Goal: Task Accomplishment & Management: Complete application form

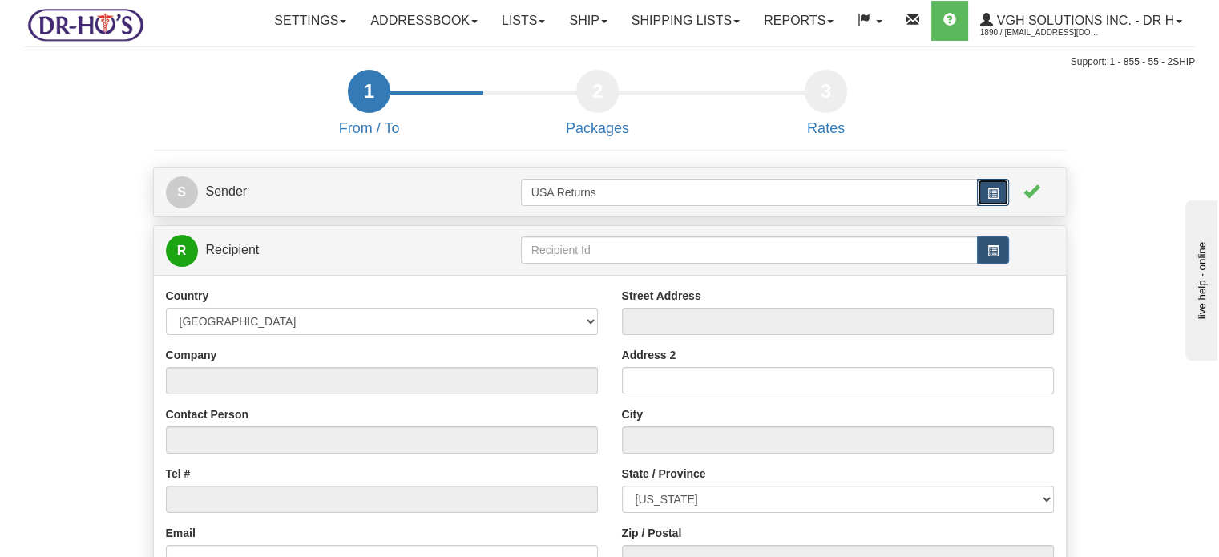
click at [1004, 206] on button "button" at bounding box center [993, 192] width 32 height 27
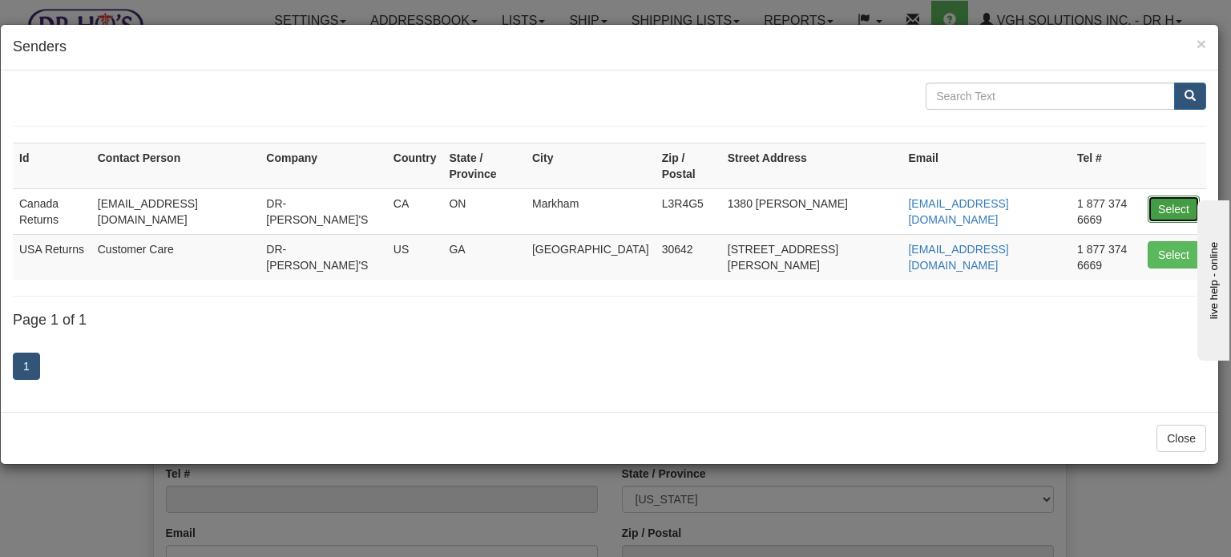
click at [1192, 196] on button "Select" at bounding box center [1174, 209] width 52 height 27
type input "Canada Returns"
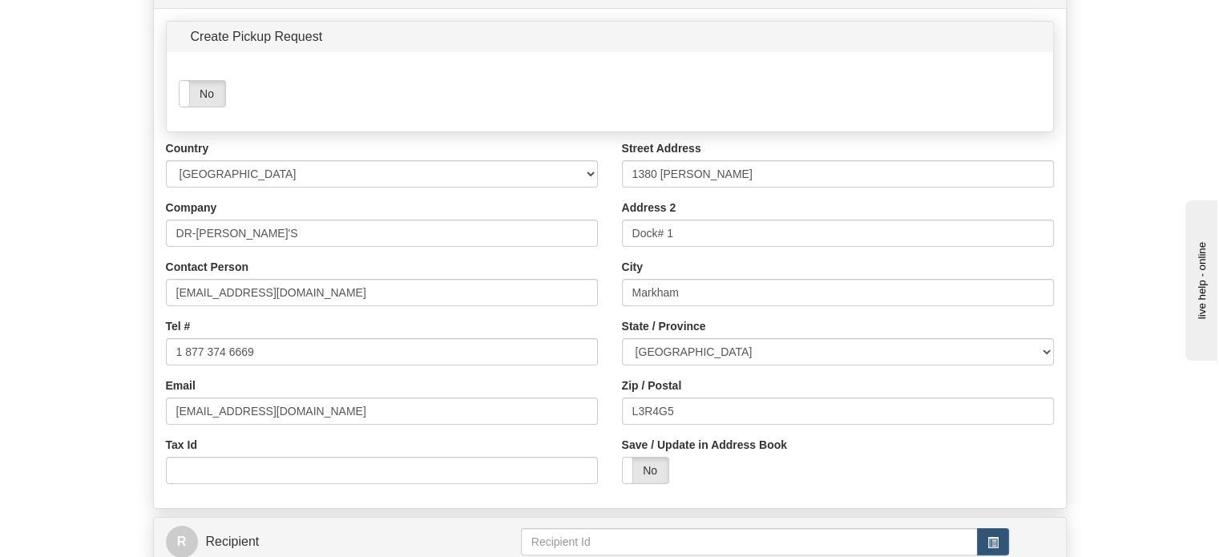
scroll to position [321, 0]
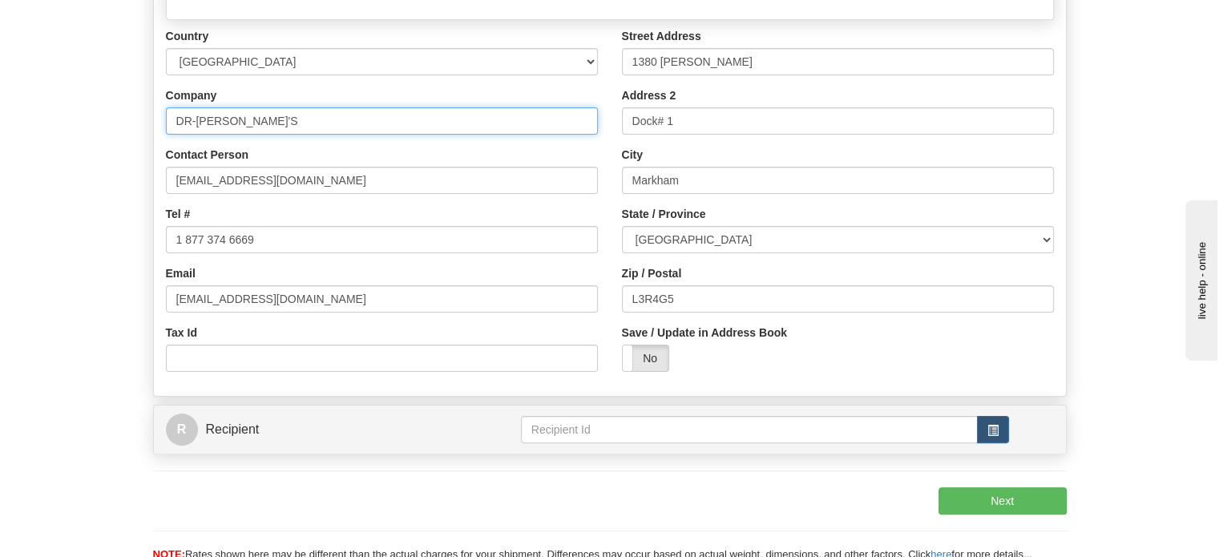
drag, startPoint x: 259, startPoint y: 168, endPoint x: 34, endPoint y: 143, distance: 225.7
click at [57, 147] on form "1 From / To 2 Packages 3 Int Opt 4 Rates S Sender" at bounding box center [609, 172] width 1171 height 846
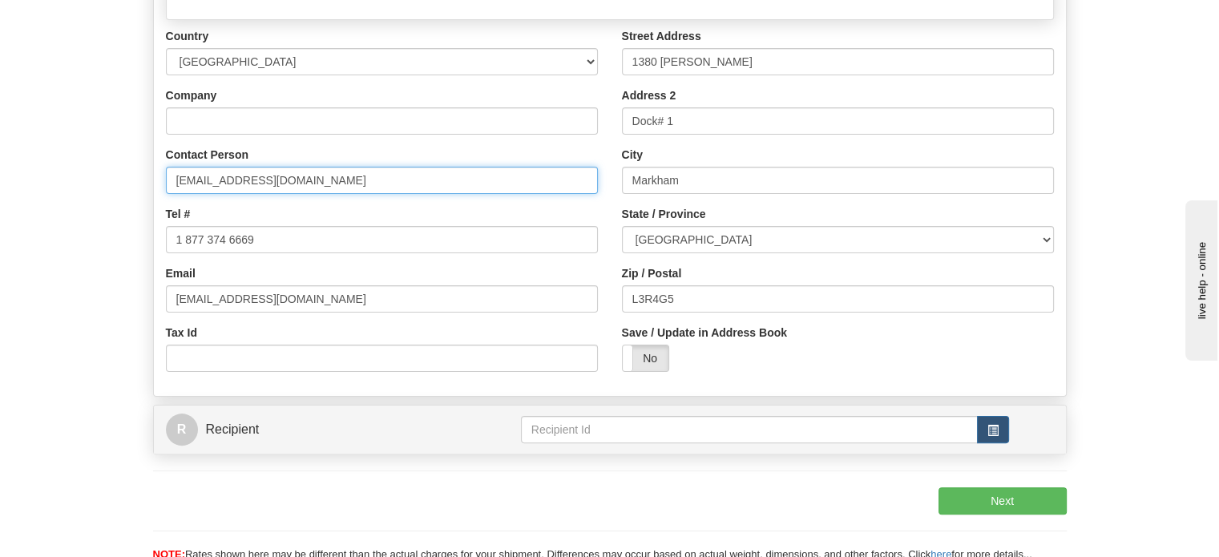
drag, startPoint x: 319, startPoint y: 220, endPoint x: 45, endPoint y: 201, distance: 274.7
click at [100, 203] on form "1 From / To 2 Packages 3 Int Opt 4 Rates S Sender" at bounding box center [609, 172] width 1171 height 846
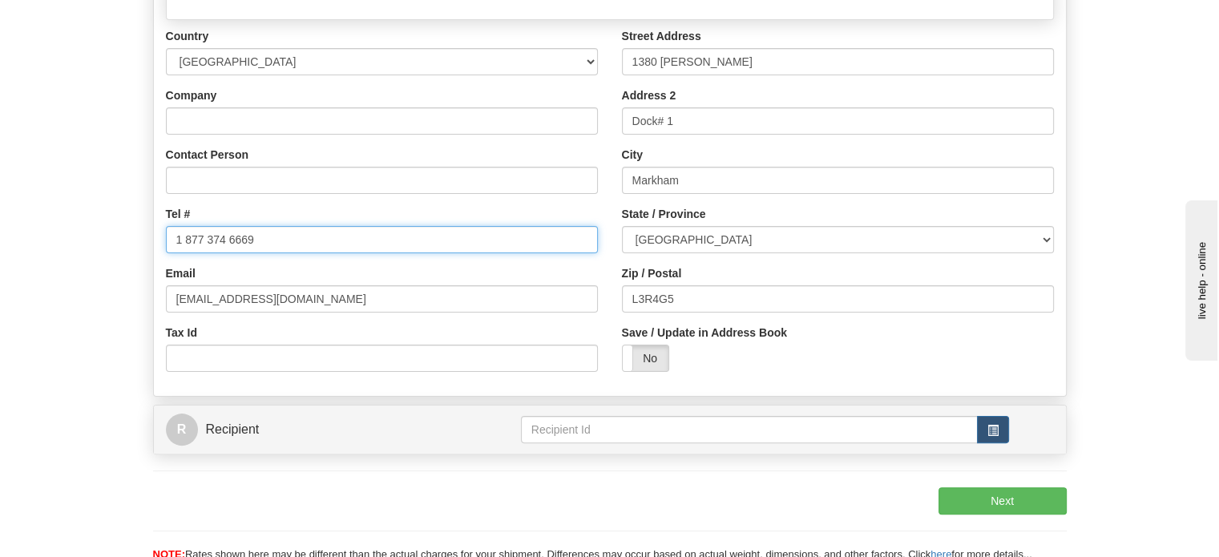
drag, startPoint x: 281, startPoint y: 267, endPoint x: 102, endPoint y: 254, distance: 179.2
click at [105, 252] on form "1 From / To 2 Packages 3 Int Opt 4 Rates S Sender" at bounding box center [609, 172] width 1171 height 846
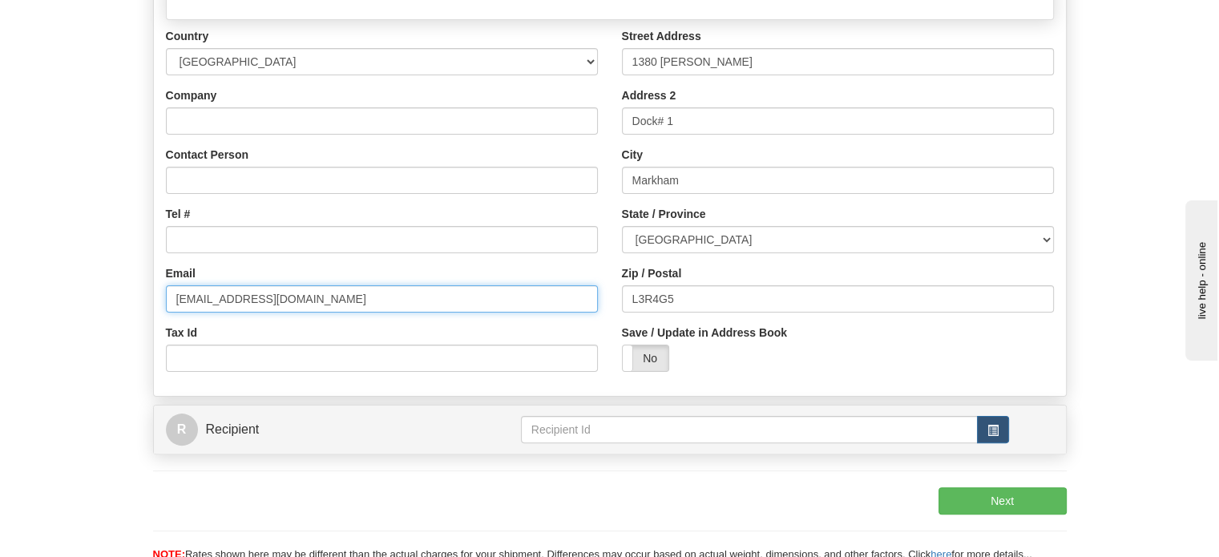
drag, startPoint x: 303, startPoint y: 344, endPoint x: 15, endPoint y: 333, distance: 288.0
click at [36, 334] on form "1 From / To 2 Packages 3 Int Opt 4 Rates S Sender" at bounding box center [609, 172] width 1171 height 846
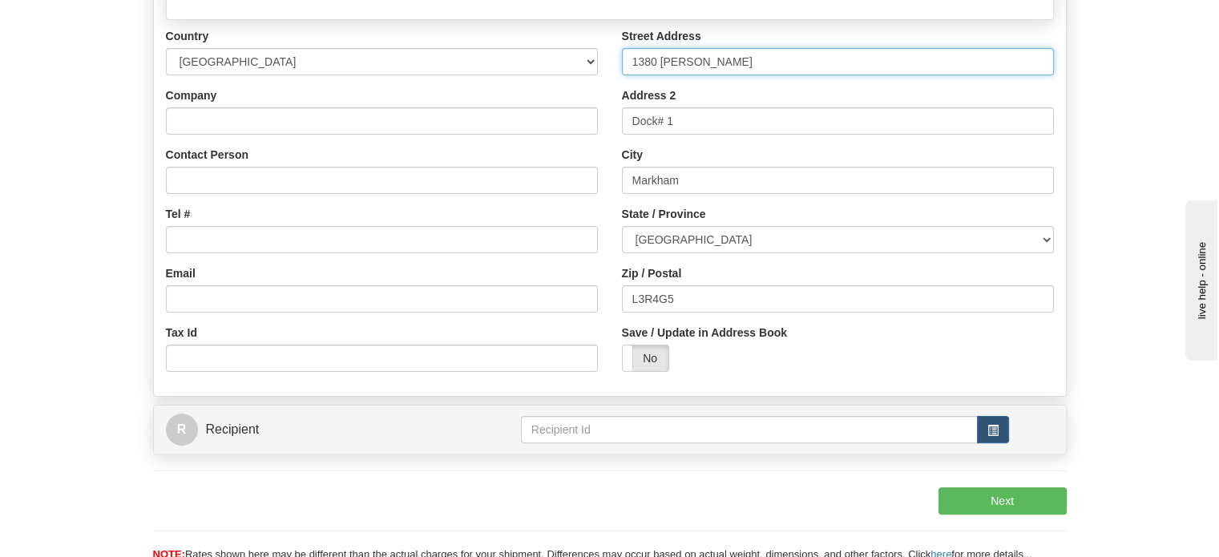
drag, startPoint x: 641, startPoint y: 83, endPoint x: 466, endPoint y: 80, distance: 174.8
click at [495, 80] on div "Country [GEOGRAPHIC_DATA] [GEOGRAPHIC_DATA] [GEOGRAPHIC_DATA] [GEOGRAPHIC_DATA]…" at bounding box center [610, 206] width 912 height 356
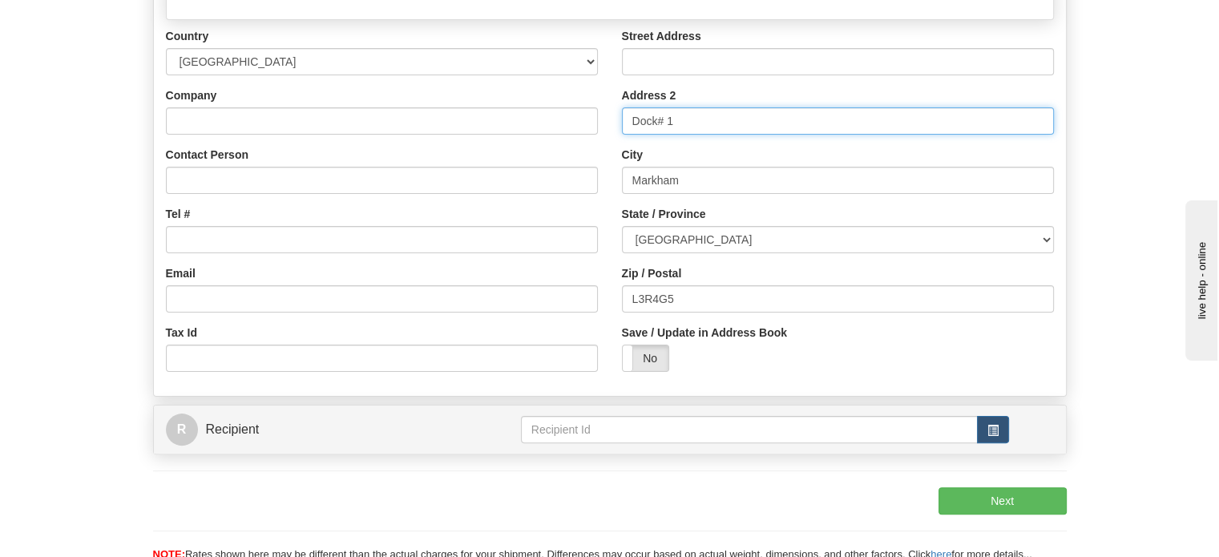
click at [652, 135] on input "Dock# 1" at bounding box center [838, 120] width 432 height 27
drag, startPoint x: 685, startPoint y: 157, endPoint x: 391, endPoint y: 137, distance: 294.8
click at [405, 137] on div "Country [GEOGRAPHIC_DATA] [GEOGRAPHIC_DATA] [GEOGRAPHIC_DATA] [GEOGRAPHIC_DATA]…" at bounding box center [610, 206] width 912 height 356
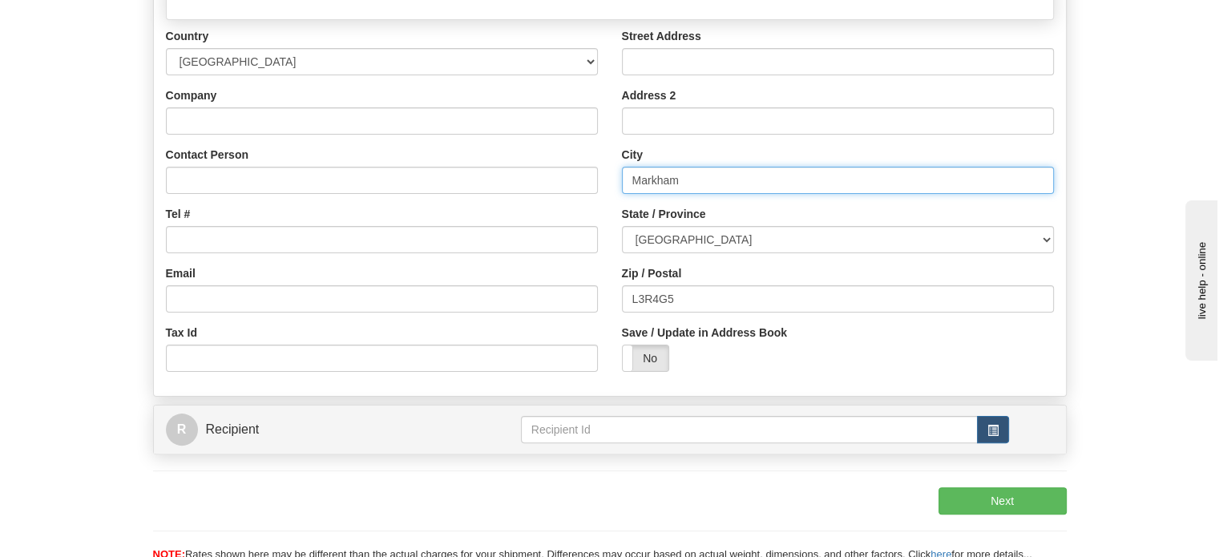
drag, startPoint x: 693, startPoint y: 221, endPoint x: 471, endPoint y: 208, distance: 222.4
click at [559, 214] on div "Country [GEOGRAPHIC_DATA] [GEOGRAPHIC_DATA] [GEOGRAPHIC_DATA] [GEOGRAPHIC_DATA]…" at bounding box center [610, 206] width 912 height 356
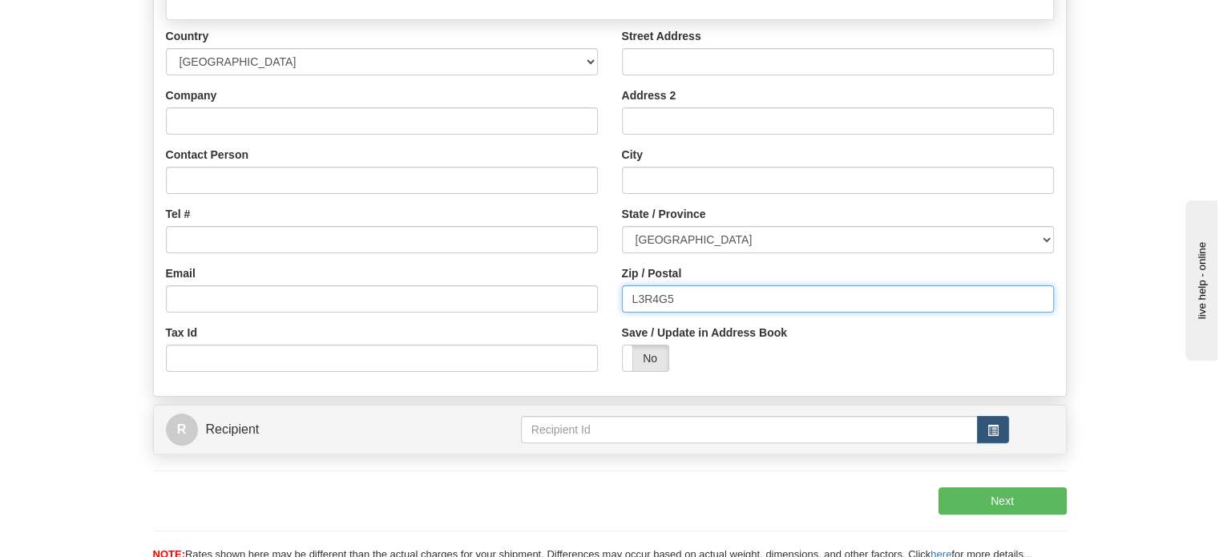
drag, startPoint x: 702, startPoint y: 336, endPoint x: 440, endPoint y: 317, distance: 262.8
click at [539, 322] on div "Country [GEOGRAPHIC_DATA] [GEOGRAPHIC_DATA] [GEOGRAPHIC_DATA] [GEOGRAPHIC_DATA]…" at bounding box center [610, 206] width 912 height 356
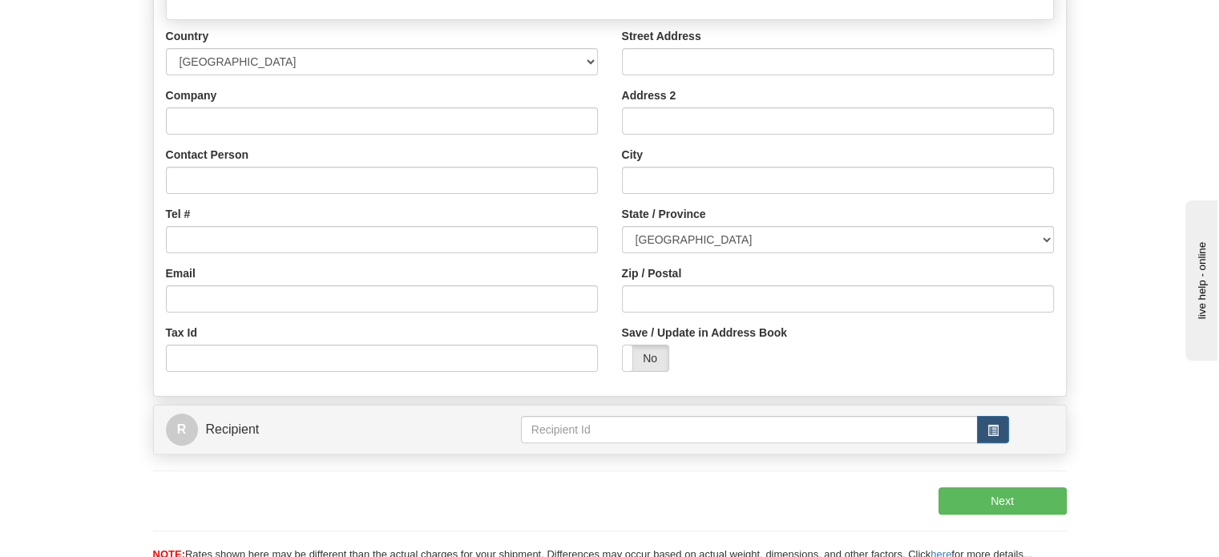
click at [55, 105] on form "1 From / To 2 Packages 3 Int Opt 4 Rates S Sender" at bounding box center [609, 172] width 1171 height 846
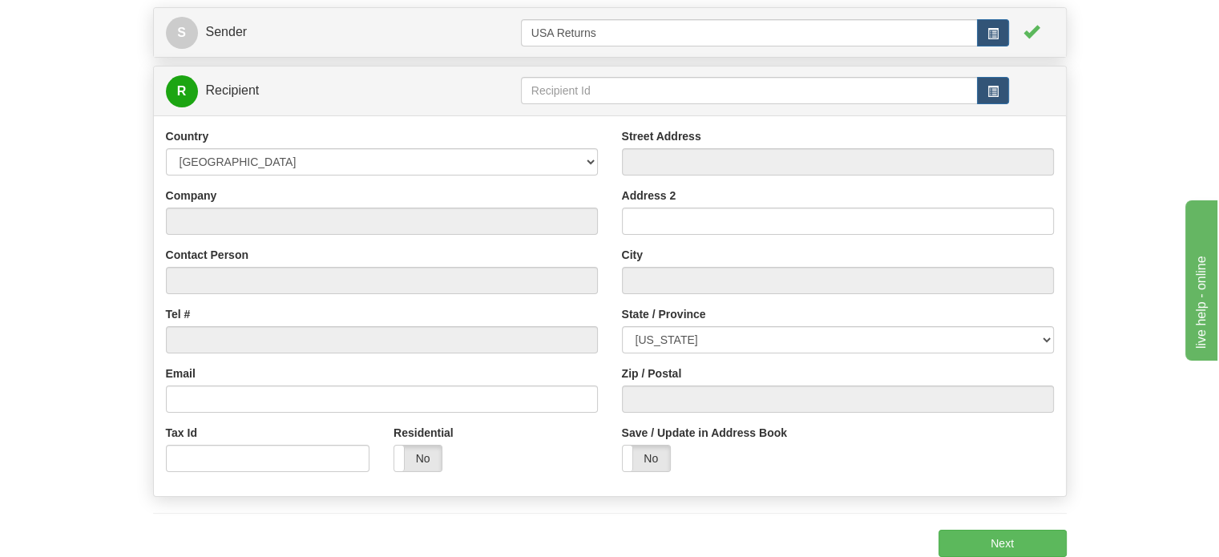
scroll to position [160, 0]
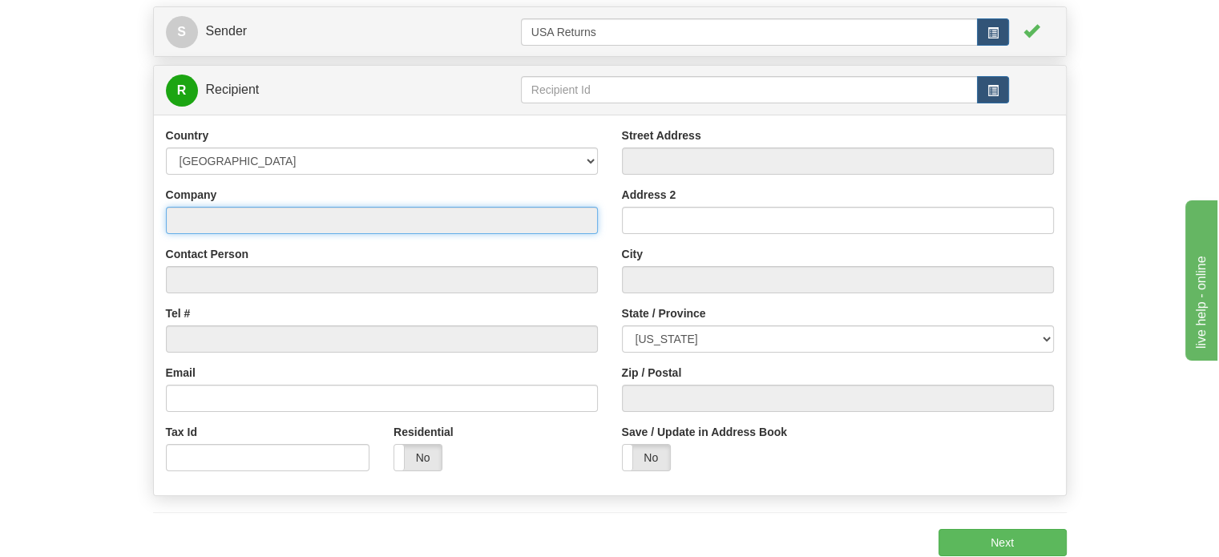
click at [260, 234] on input "Company" at bounding box center [382, 220] width 432 height 27
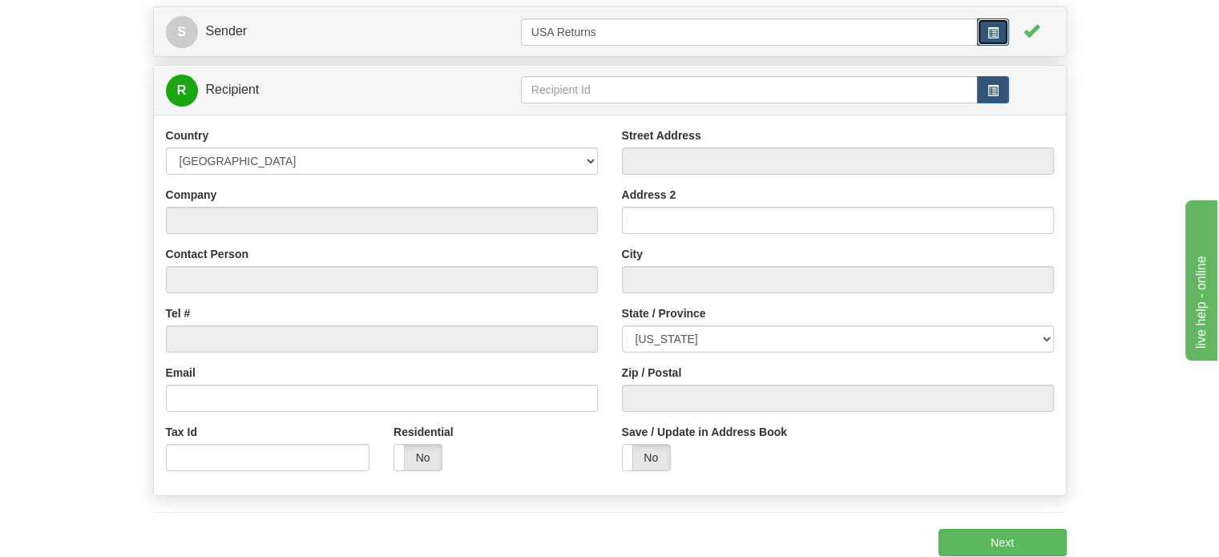
click at [991, 38] on span "button" at bounding box center [992, 32] width 11 height 11
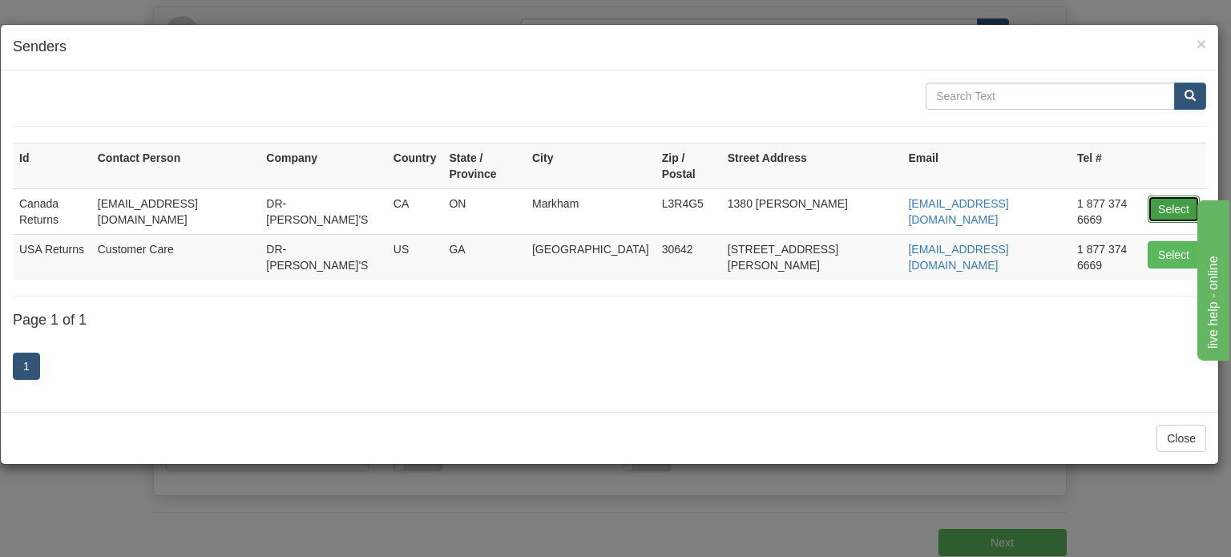
click at [1167, 196] on button "Select" at bounding box center [1174, 209] width 52 height 27
type input "Canada Returns"
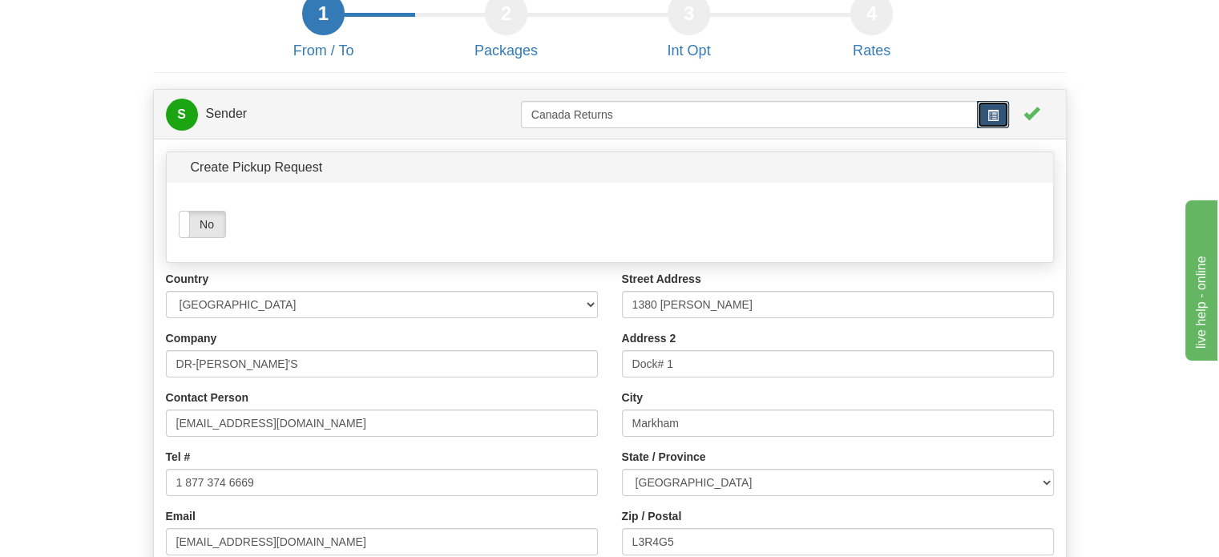
scroll to position [80, 0]
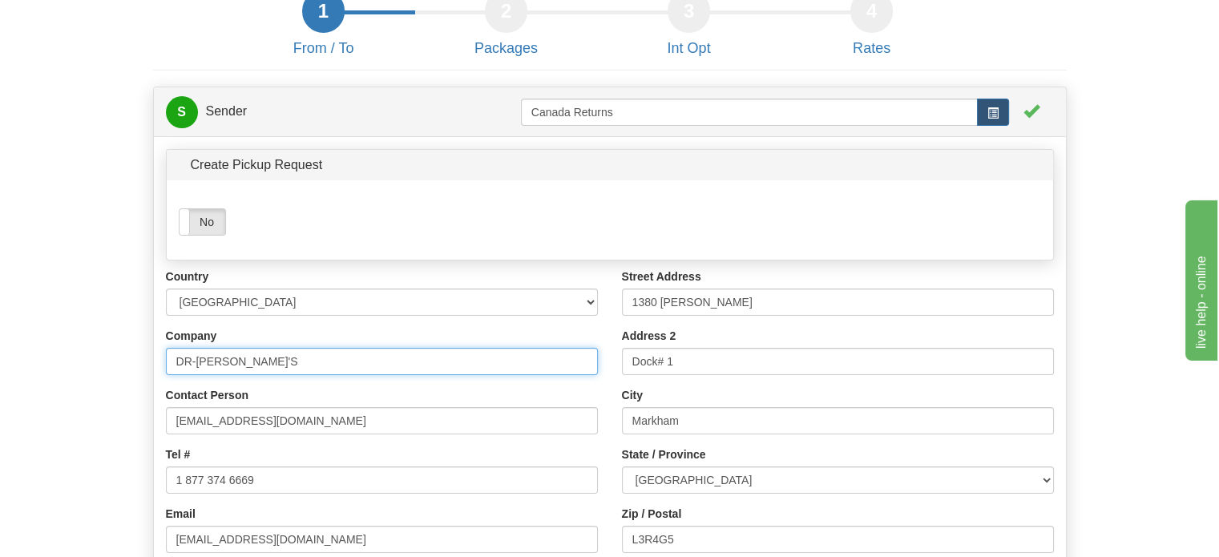
drag, startPoint x: 304, startPoint y: 398, endPoint x: 14, endPoint y: 366, distance: 291.1
click at [68, 368] on form "1 From / To 2 Packages 3 Int Opt 4 Rates S Sender" at bounding box center [609, 413] width 1171 height 846
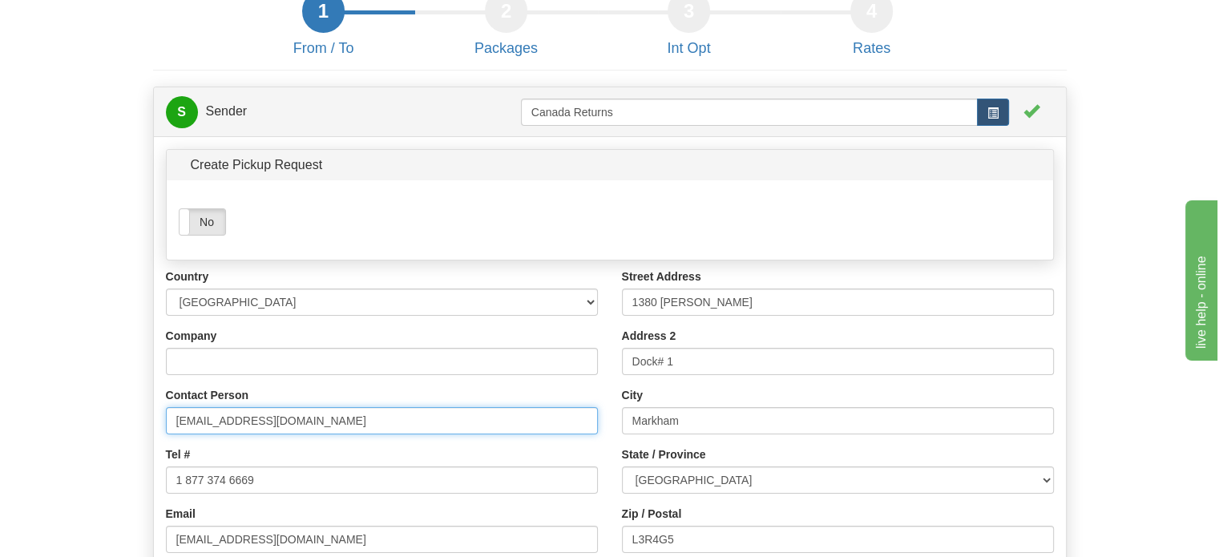
drag, startPoint x: 297, startPoint y: 456, endPoint x: 88, endPoint y: 442, distance: 209.6
click at [173, 434] on input "[EMAIL_ADDRESS][DOMAIN_NAME]" at bounding box center [382, 420] width 432 height 27
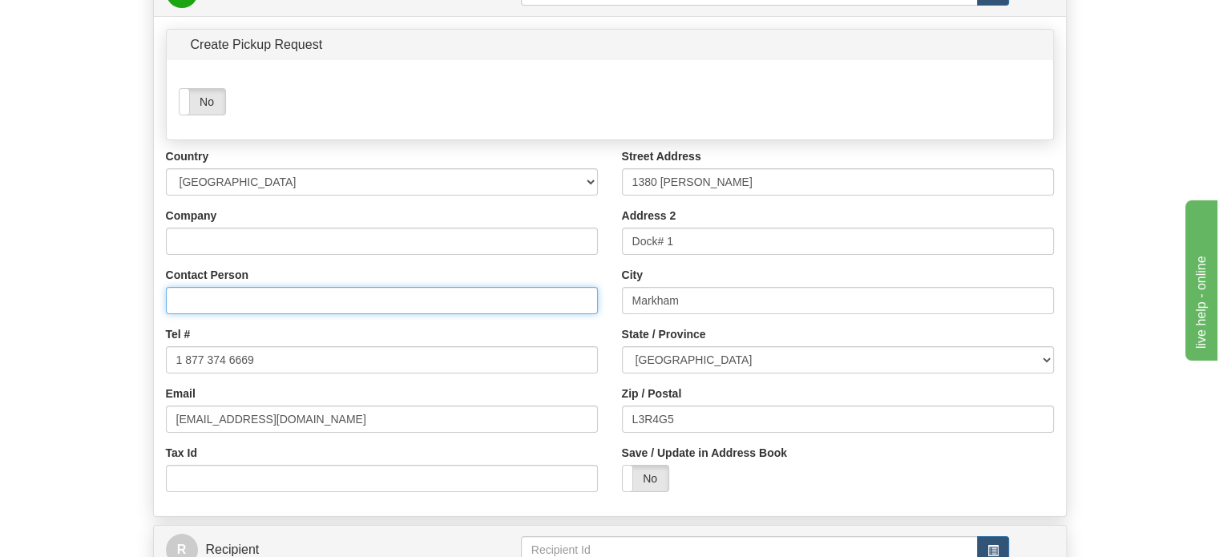
scroll to position [240, 0]
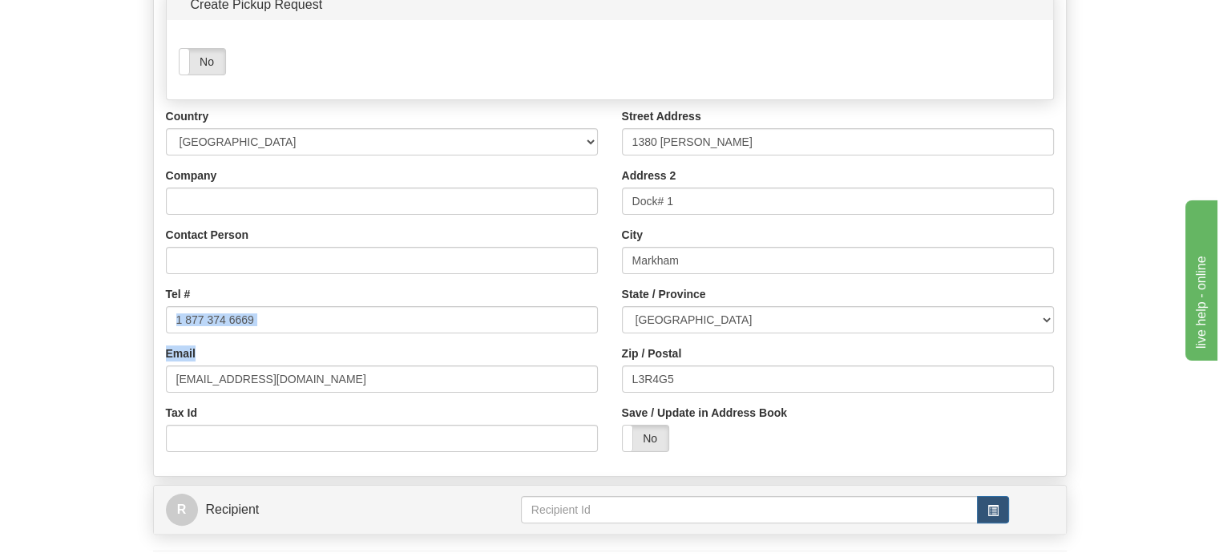
drag, startPoint x: 289, startPoint y: 374, endPoint x: 105, endPoint y: 354, distance: 185.4
click at [116, 357] on form "1 From / To 2 Packages 3 Int Opt 4 Rates S Sender" at bounding box center [609, 252] width 1171 height 846
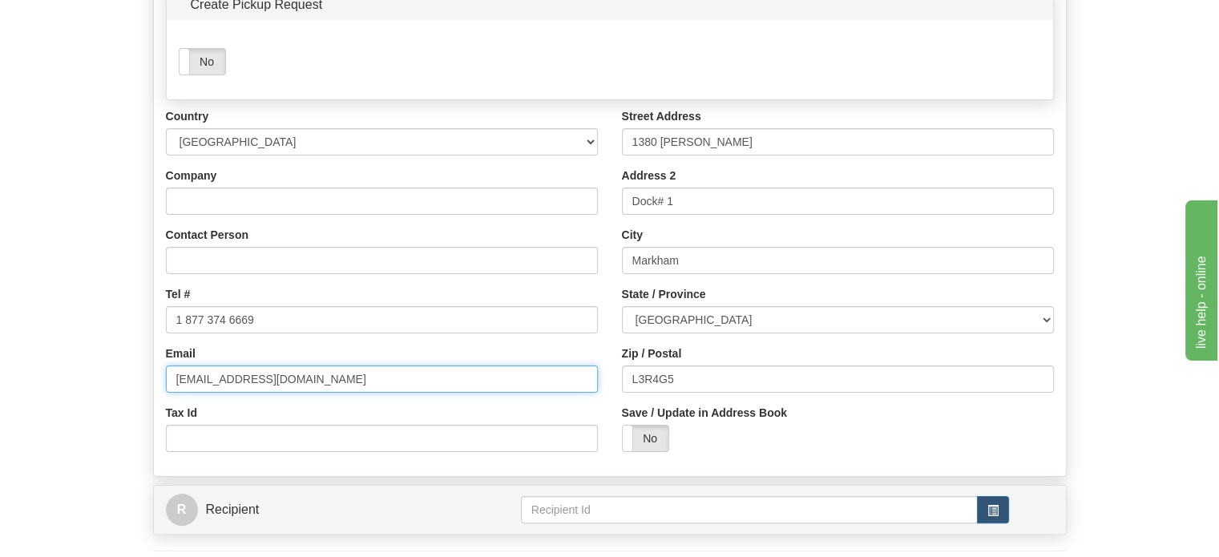
drag, startPoint x: 334, startPoint y: 422, endPoint x: 112, endPoint y: 410, distance: 222.4
click at [112, 410] on form "1 From / To 2 Packages 3 Int Opt 4 Rates S Sender" at bounding box center [609, 252] width 1171 height 846
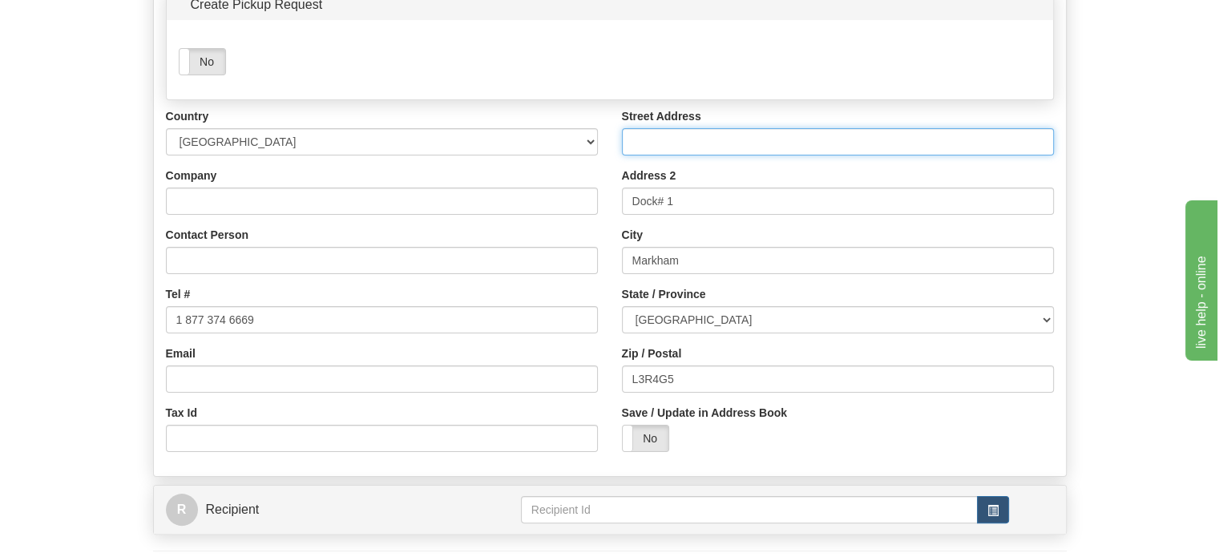
drag, startPoint x: 719, startPoint y: 183, endPoint x: 496, endPoint y: 190, distance: 222.9
click at [498, 190] on div "Country [GEOGRAPHIC_DATA] [GEOGRAPHIC_DATA] [GEOGRAPHIC_DATA] [GEOGRAPHIC_DATA]…" at bounding box center [610, 286] width 912 height 356
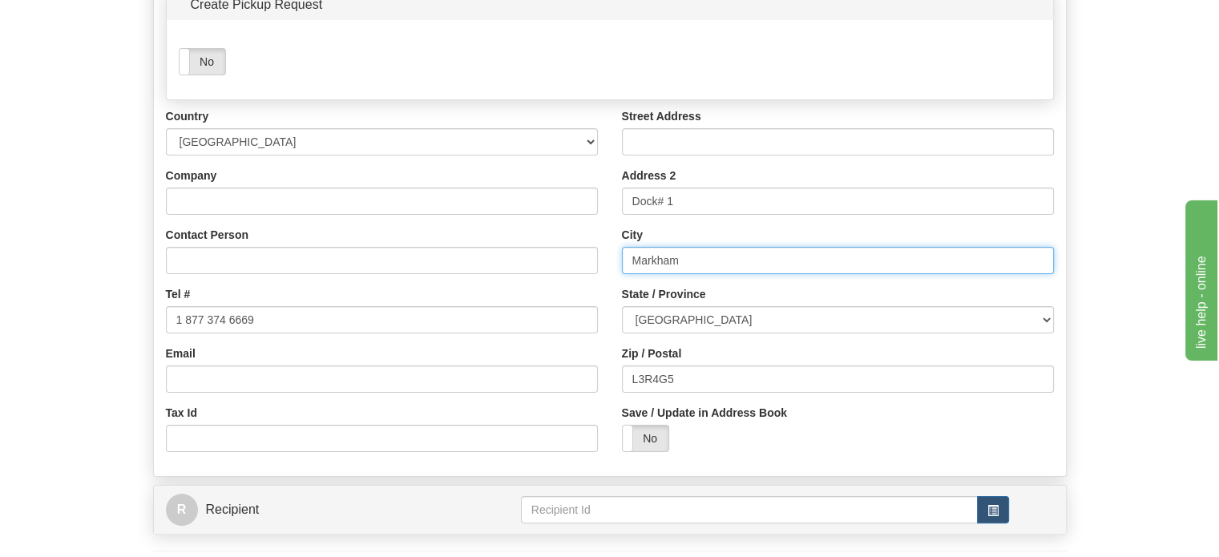
drag, startPoint x: 694, startPoint y: 285, endPoint x: 378, endPoint y: 285, distance: 315.8
click at [427, 285] on div "Country [GEOGRAPHIC_DATA] [GEOGRAPHIC_DATA] [GEOGRAPHIC_DATA] [GEOGRAPHIC_DATA]…" at bounding box center [610, 286] width 912 height 356
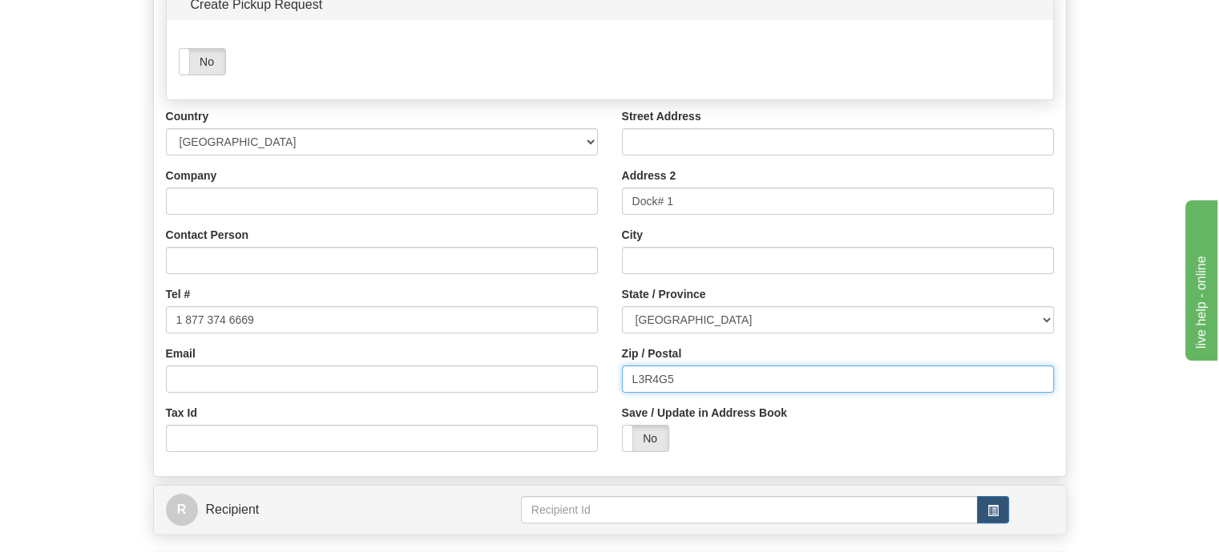
drag, startPoint x: 697, startPoint y: 418, endPoint x: 252, endPoint y: 382, distance: 445.5
click at [427, 395] on div "Country [GEOGRAPHIC_DATA] [GEOGRAPHIC_DATA] [GEOGRAPHIC_DATA] [GEOGRAPHIC_DATA]…" at bounding box center [610, 286] width 912 height 356
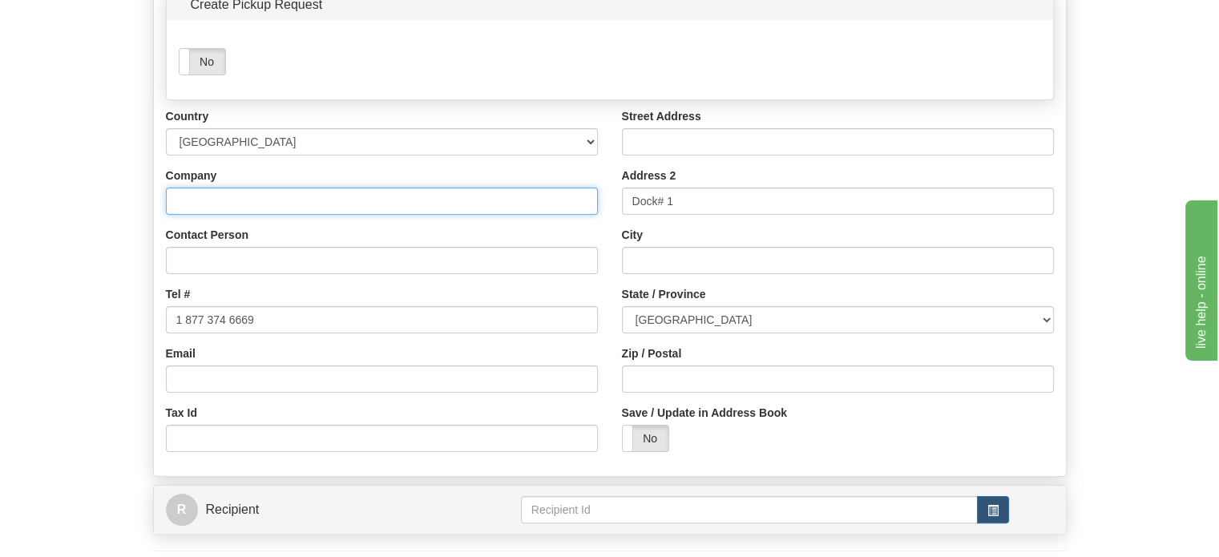
click at [204, 215] on input "Company" at bounding box center [382, 201] width 432 height 27
paste input "[PERSON_NAME]"
type input "[PERSON_NAME]"
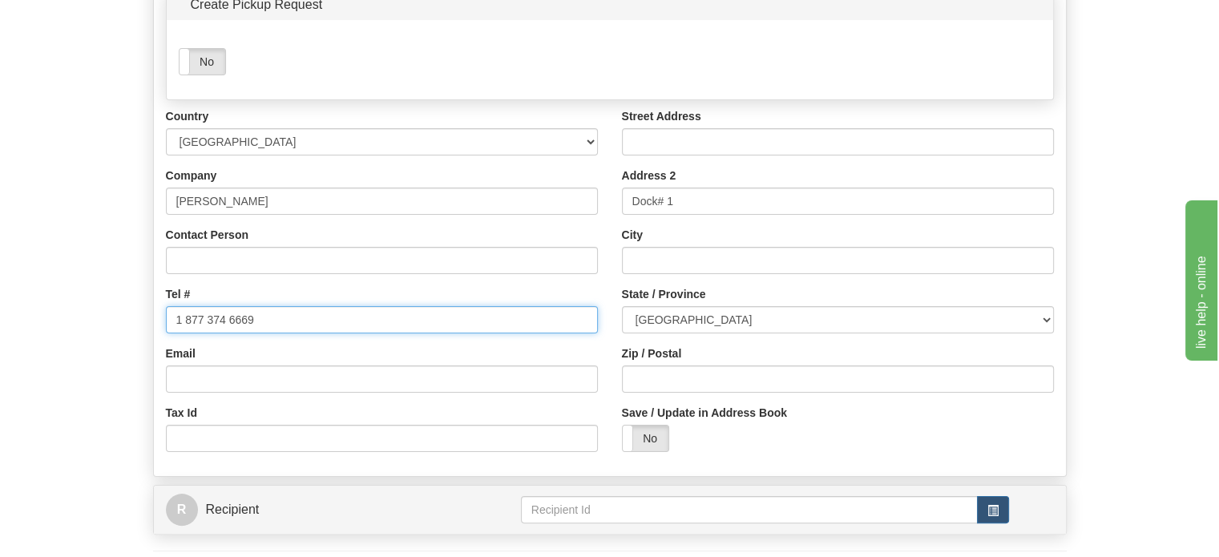
drag, startPoint x: 278, startPoint y: 349, endPoint x: 0, endPoint y: 349, distance: 278.1
click at [67, 349] on form "1 From / To 2 Packages 3 Int Opt 4 Rates S Sender" at bounding box center [609, 252] width 1171 height 846
paste input "7802178454"
type input "7802178454"
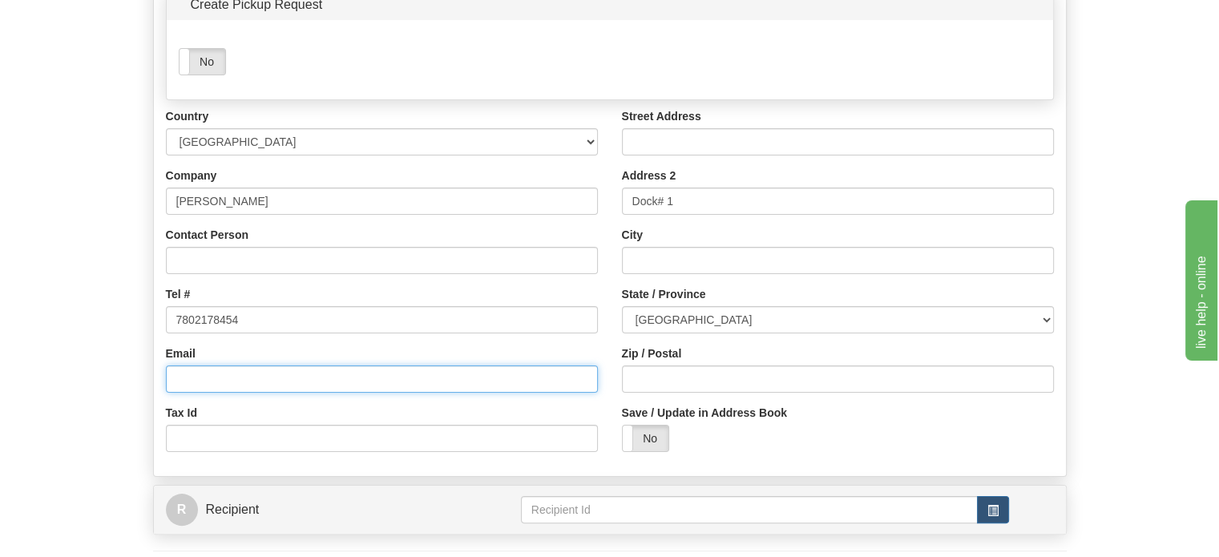
click at [309, 393] on input "Email" at bounding box center [382, 379] width 432 height 27
paste input "[PERSON_NAME][EMAIL_ADDRESS][DOMAIN_NAME]"
type input "[PERSON_NAME][EMAIL_ADDRESS][DOMAIN_NAME]"
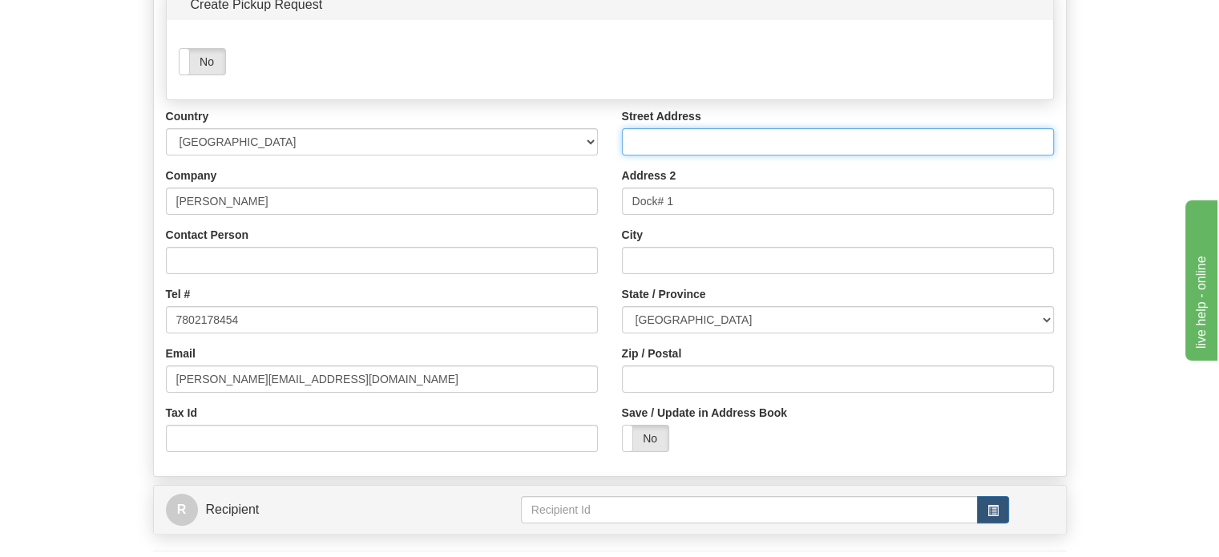
click at [678, 155] on input "Street Address" at bounding box center [838, 141] width 432 height 27
paste input "[STREET_ADDRESS][PERSON_NAME]"
type input "[STREET_ADDRESS][PERSON_NAME]"
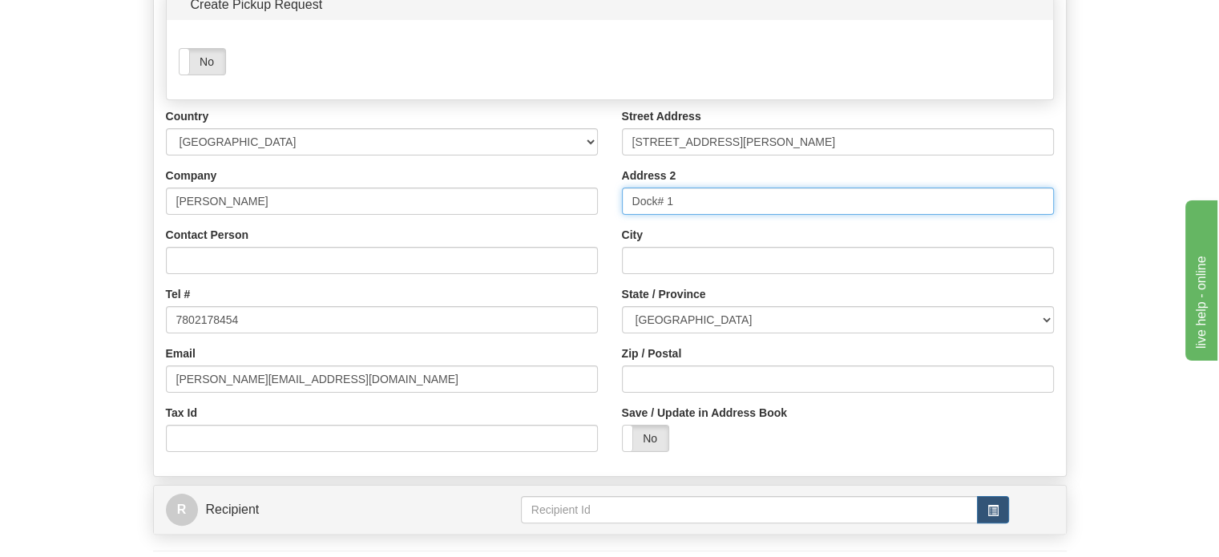
drag, startPoint x: 701, startPoint y: 240, endPoint x: 455, endPoint y: 223, distance: 245.8
click at [471, 223] on div "Country [GEOGRAPHIC_DATA] [GEOGRAPHIC_DATA] [GEOGRAPHIC_DATA] [GEOGRAPHIC_DATA]…" at bounding box center [610, 286] width 912 height 356
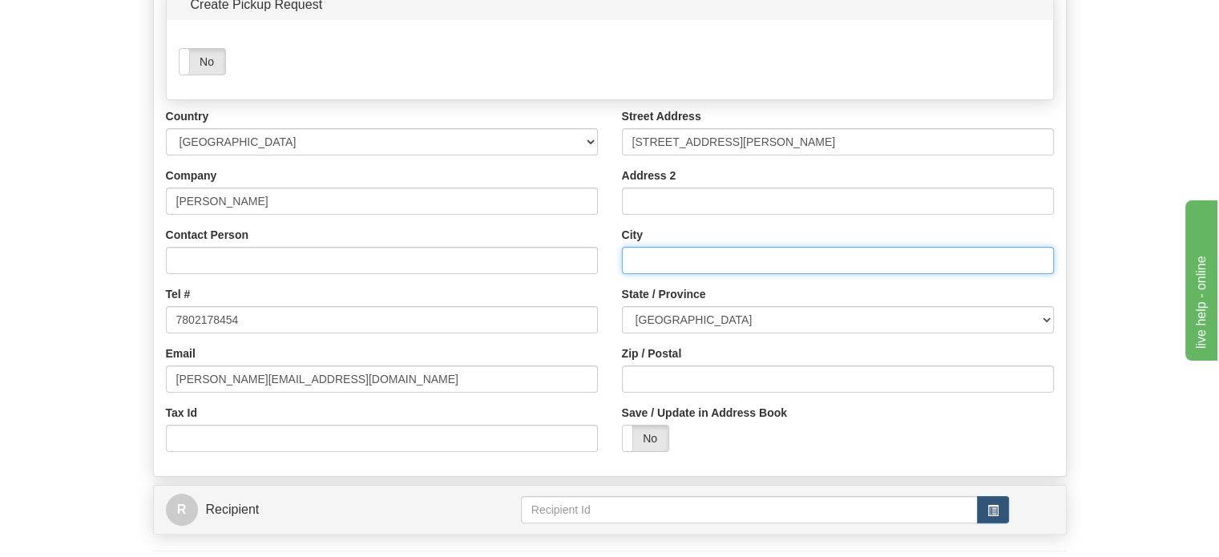
click at [679, 274] on input "City" at bounding box center [838, 260] width 432 height 27
paste input "Redwater"
type input "Redwater"
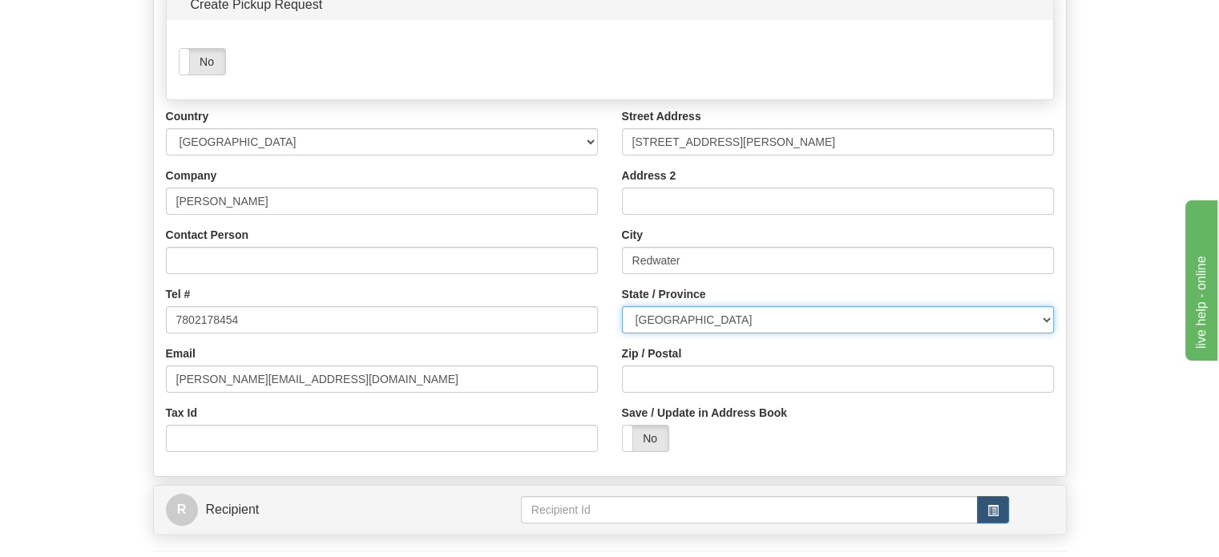
click at [702, 333] on select "[GEOGRAPHIC_DATA] [GEOGRAPHIC_DATA] [GEOGRAPHIC_DATA] [GEOGRAPHIC_DATA] [GEOGRA…" at bounding box center [838, 319] width 432 height 27
select select "AB"
click at [622, 333] on select "[GEOGRAPHIC_DATA] [GEOGRAPHIC_DATA] [GEOGRAPHIC_DATA] [GEOGRAPHIC_DATA] [GEOGRA…" at bounding box center [838, 319] width 432 height 27
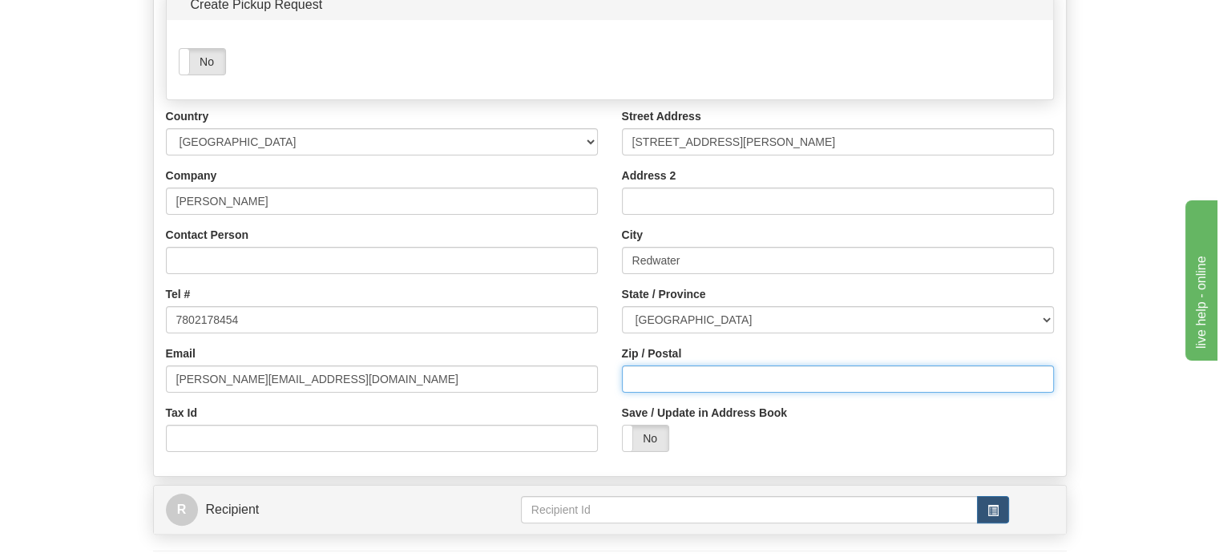
click at [661, 393] on input "Zip / Postal" at bounding box center [838, 379] width 432 height 27
paste input "T0A2W0"
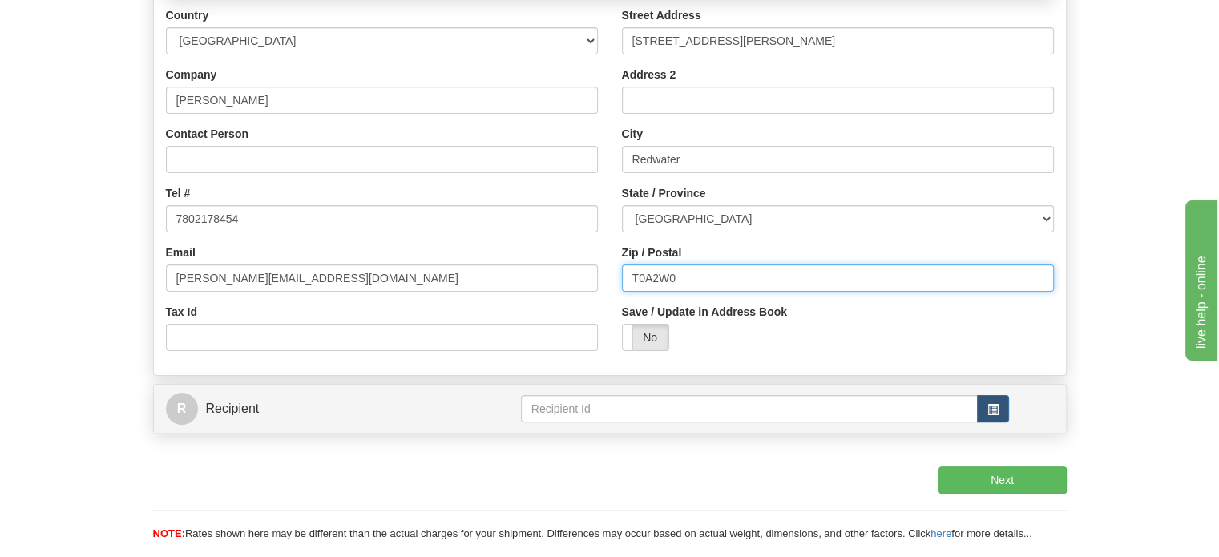
scroll to position [401, 0]
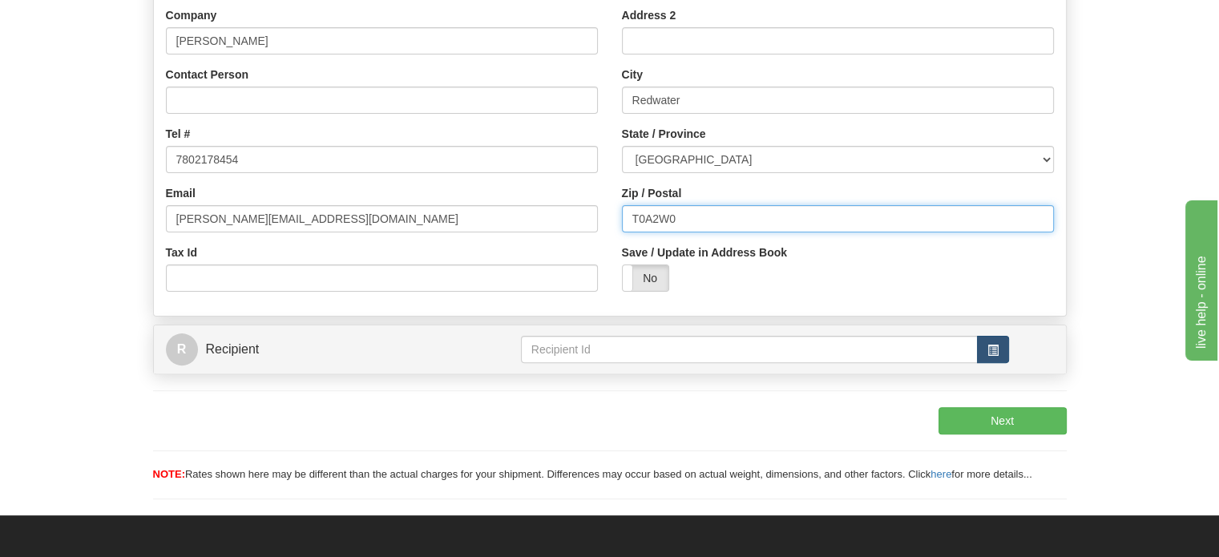
type input "T0A2W0"
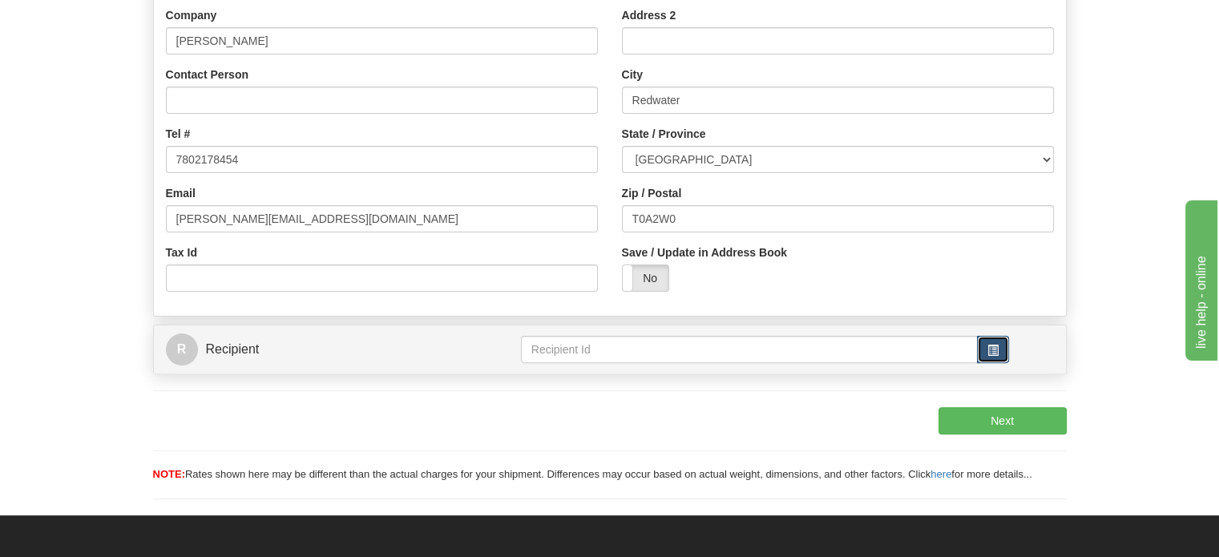
click at [977, 363] on button "button" at bounding box center [993, 349] width 32 height 27
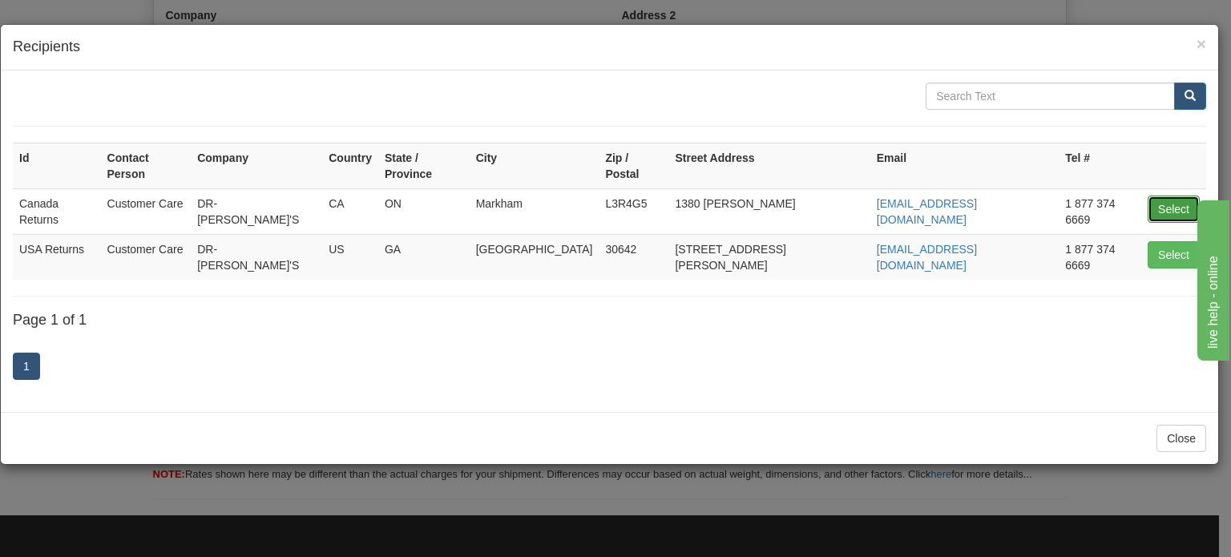
click at [1181, 196] on button "Select" at bounding box center [1174, 209] width 52 height 27
type input "Canada Returns"
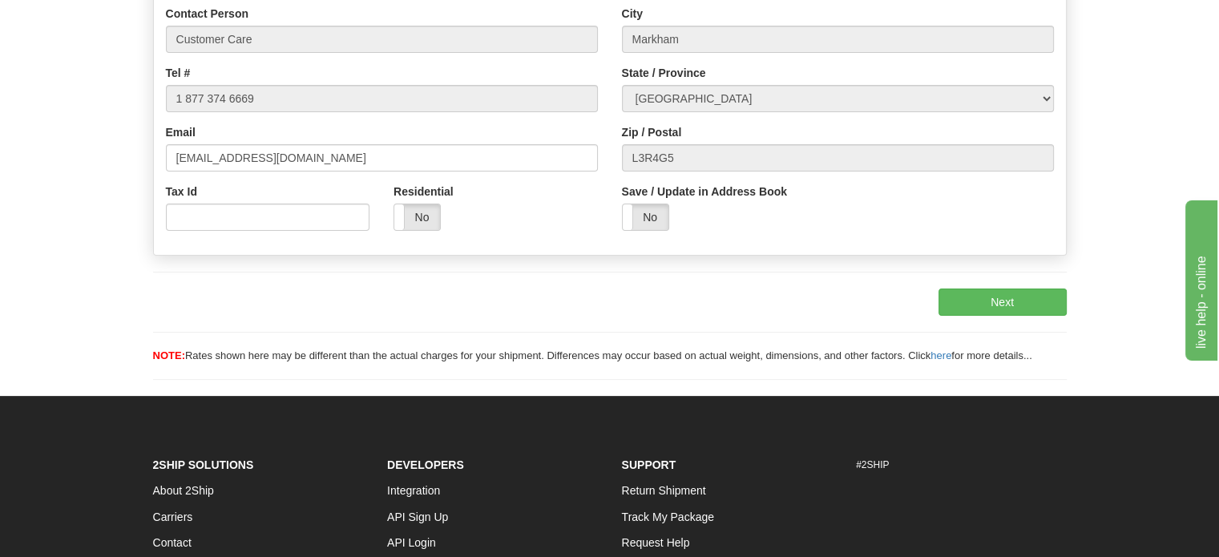
click at [999, 354] on div "S Sender Canada Returns Yes No" at bounding box center [610, 64] width 938 height 663
click at [999, 316] on button "Next" at bounding box center [1003, 302] width 128 height 27
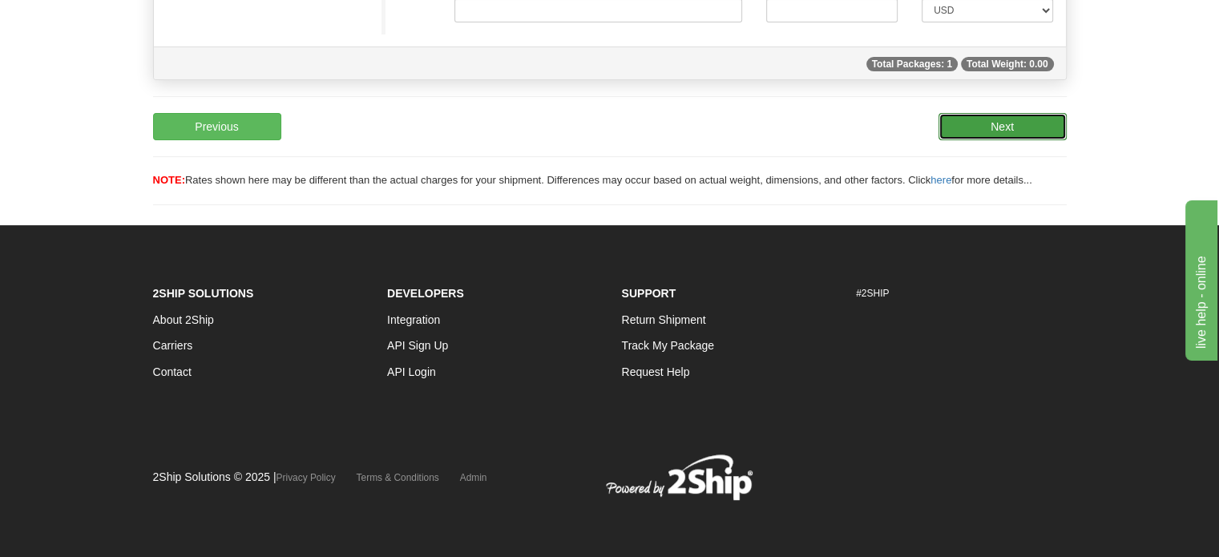
scroll to position [155, 0]
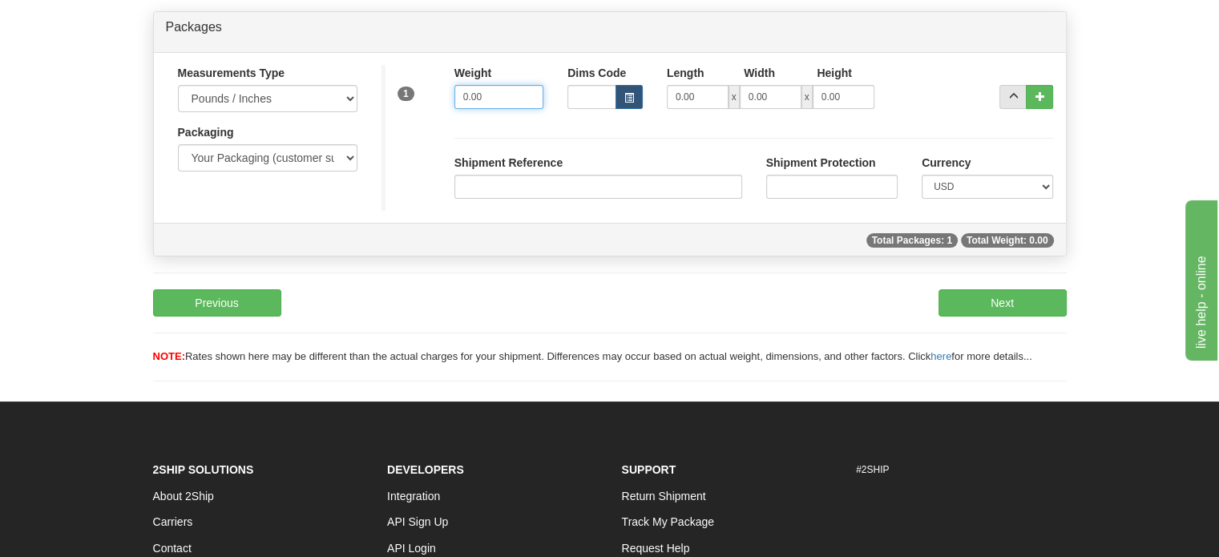
drag, startPoint x: 500, startPoint y: 128, endPoint x: 151, endPoint y: 121, distance: 349.5
click at [300, 127] on div "Measurements Type Pounds / Inches Kilograms / Centimeters Packaging Your Packag…" at bounding box center [610, 138] width 912 height 146
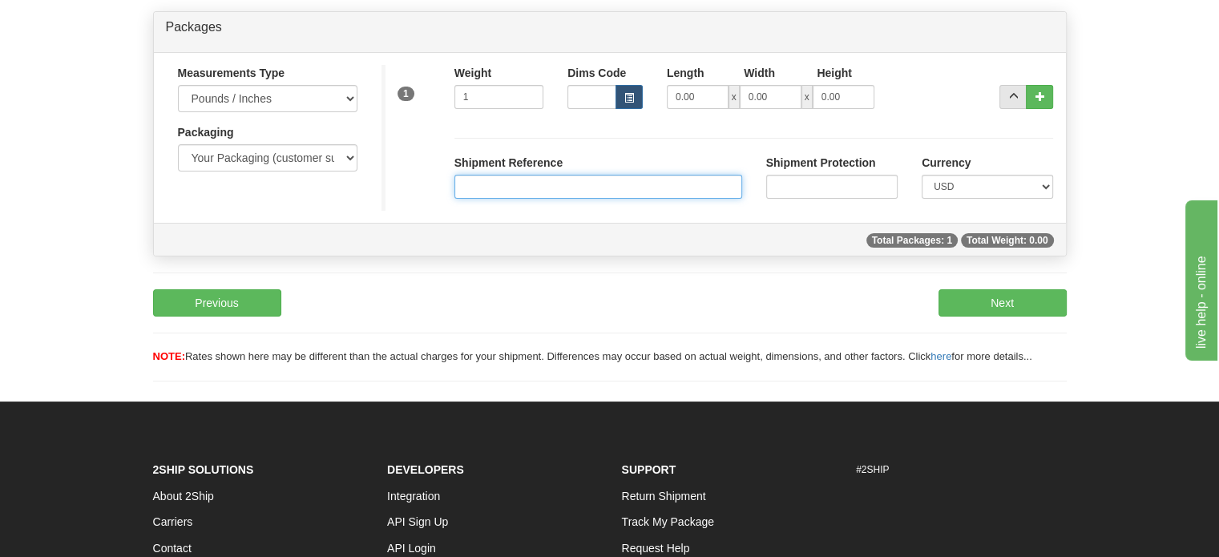
type input "1.00"
click at [514, 199] on input "Shipment Reference" at bounding box center [598, 187] width 288 height 24
paste input "1136523"
type input "1136523"
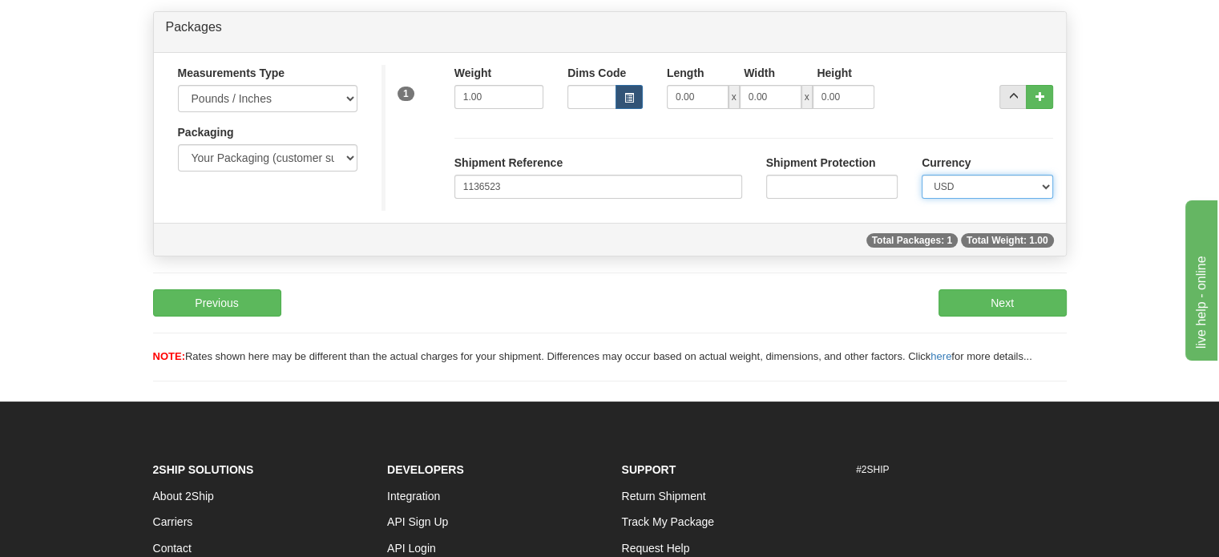
click at [959, 199] on select "CAD USD EUR ZAR [PERSON_NAME] ARN AUD AUS AWG BBD BFR BGN BHD BMD BND BRC BRL C…" at bounding box center [987, 187] width 131 height 24
select select "0"
click at [922, 199] on select "CAD USD EUR ZAR [PERSON_NAME] ARN AUD AUS AWG BBD BFR BGN BHD BMD BND BRC BRL C…" at bounding box center [987, 187] width 131 height 24
click at [1013, 317] on button "Next" at bounding box center [1003, 302] width 128 height 27
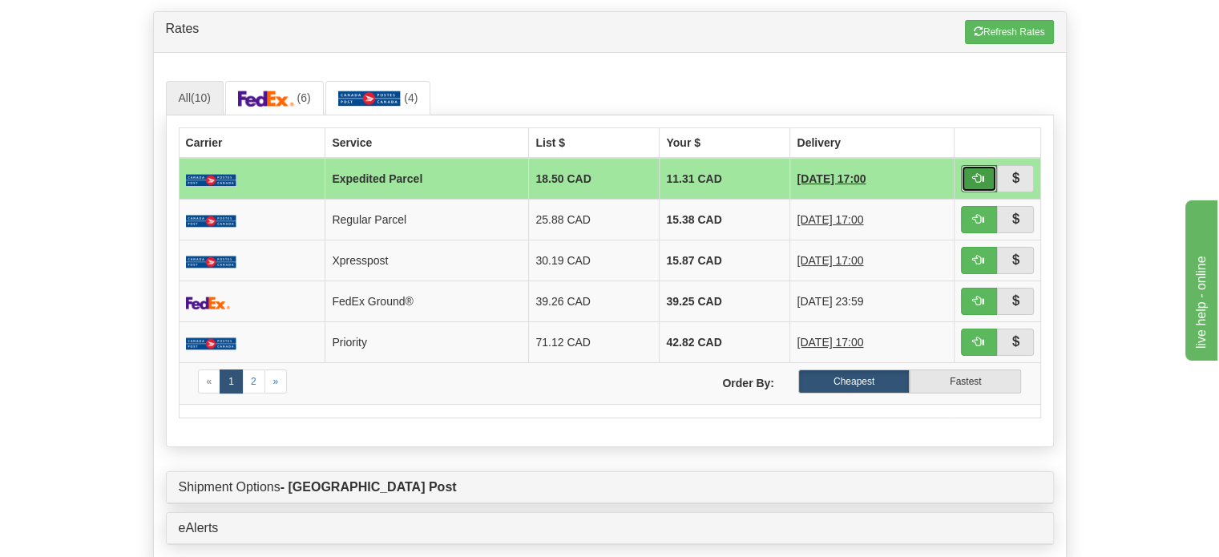
click at [980, 184] on span "button" at bounding box center [978, 177] width 11 height 11
type input "DOM.EP"
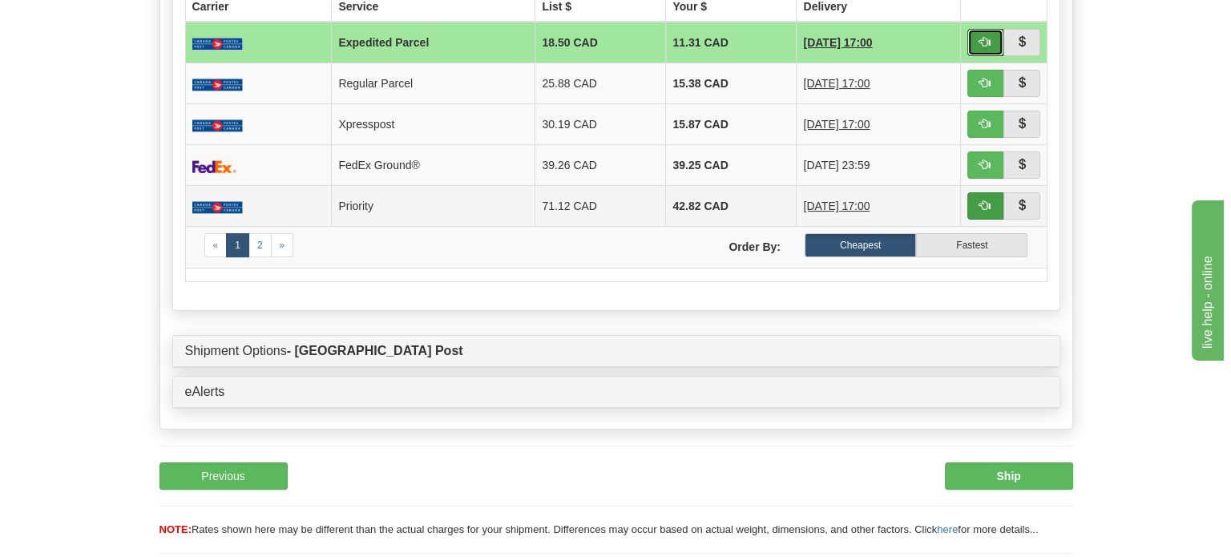
scroll to position [316, 0]
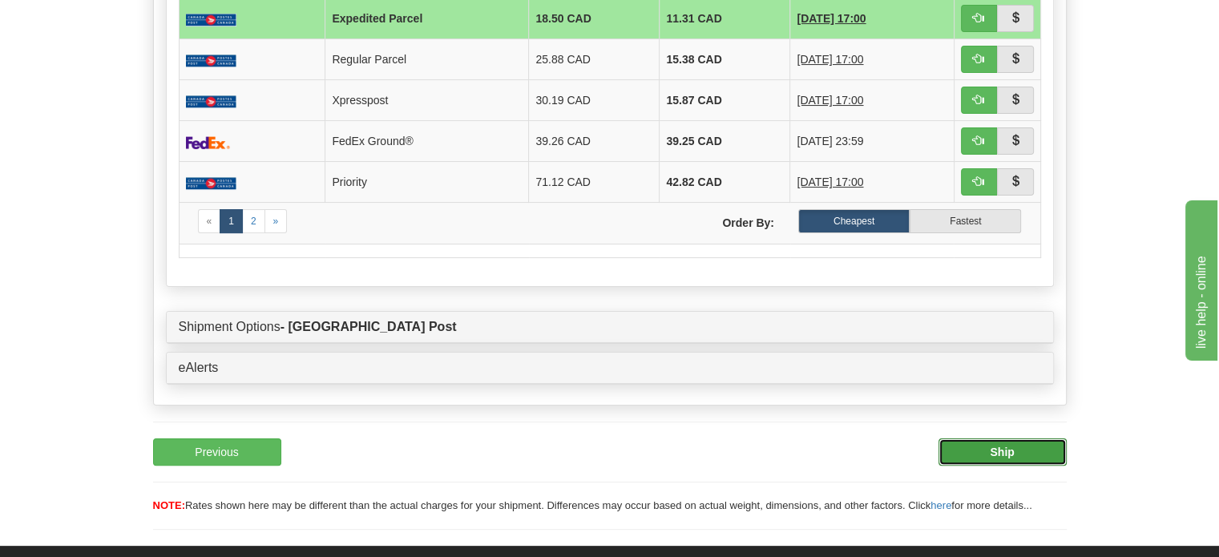
click at [1028, 466] on button "Ship" at bounding box center [1003, 451] width 128 height 27
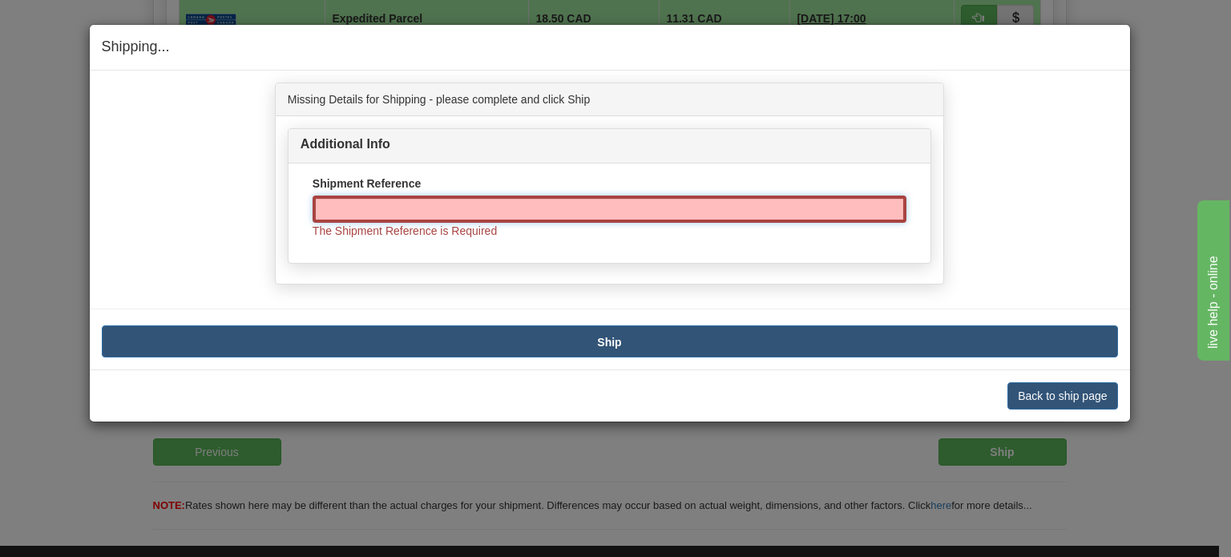
click at [529, 208] on input "Shipment Reference" at bounding box center [610, 209] width 594 height 27
paste input "1136523"
type input "1136523"
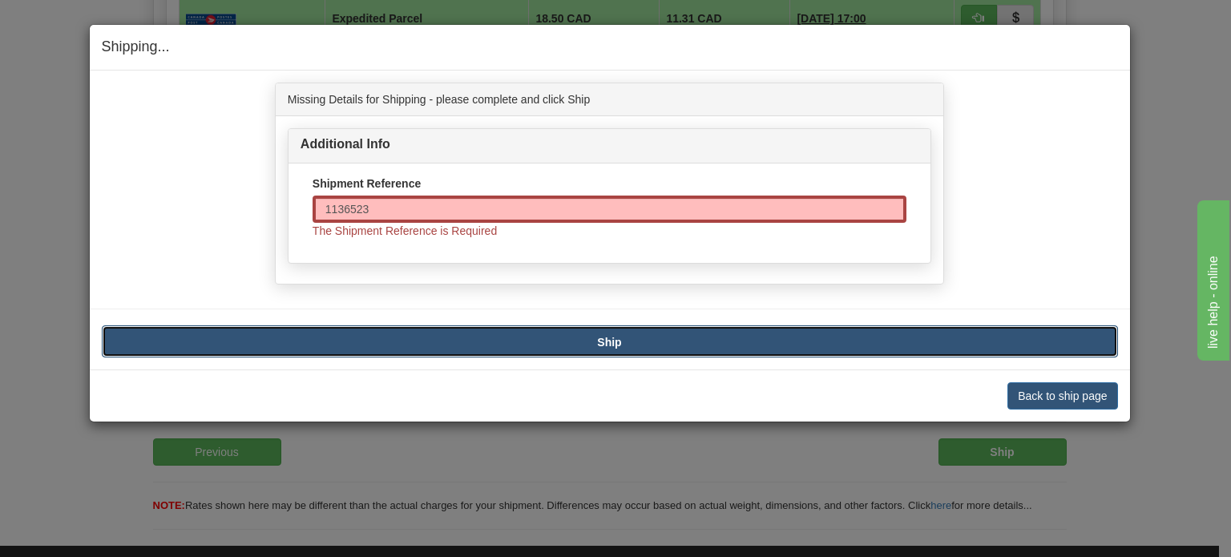
click at [626, 342] on button "Ship" at bounding box center [610, 341] width 1016 height 32
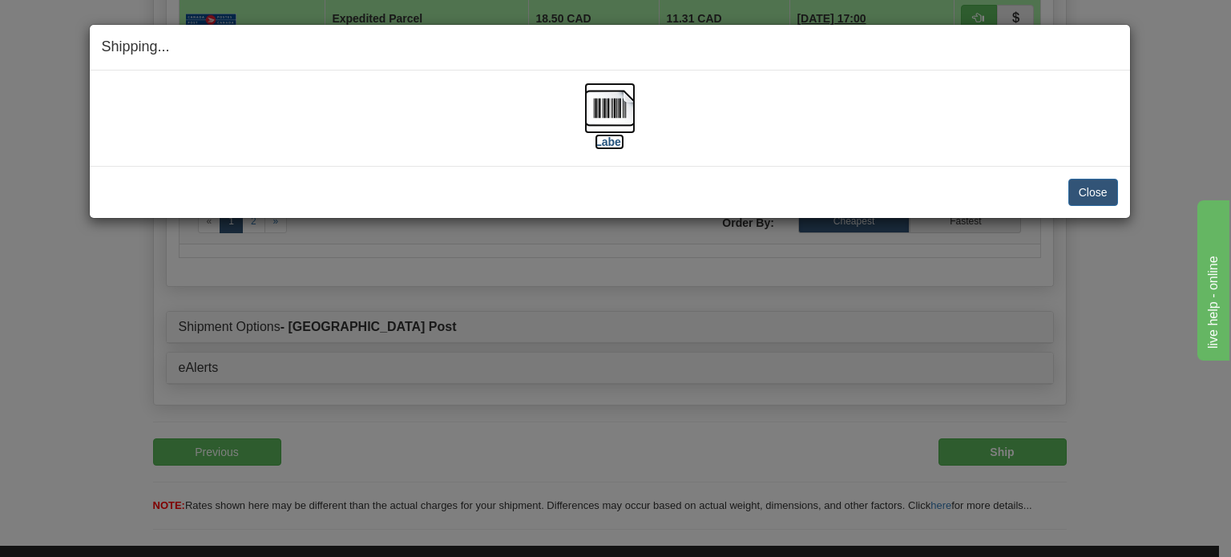
click at [605, 111] on img at bounding box center [609, 108] width 51 height 51
click at [1076, 199] on button "Close" at bounding box center [1093, 192] width 50 height 27
